Goal: Find specific page/section: Find specific page/section

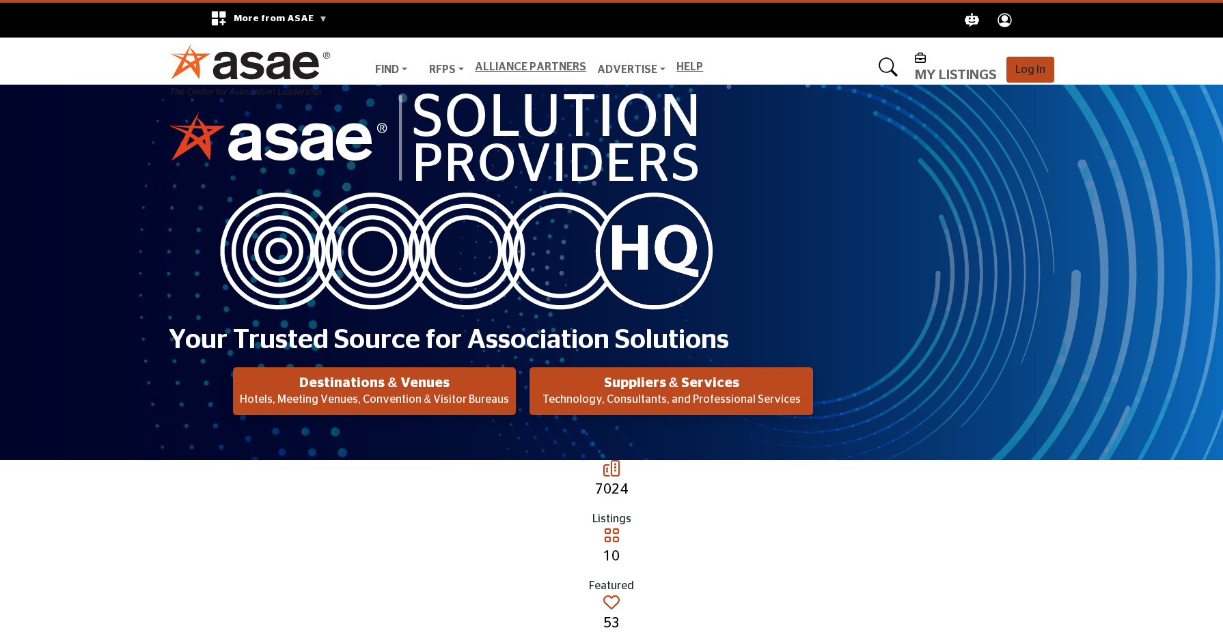
click at [512, 59] on ul "Find Destinations & Venues Suppliers & Services RFPs RFP FAQs Alliance Partners…" at bounding box center [533, 70] width 339 height 22
click at [512, 64] on link "Alliance Partners" at bounding box center [530, 66] width 111 height 11
